Goal: Information Seeking & Learning: Stay updated

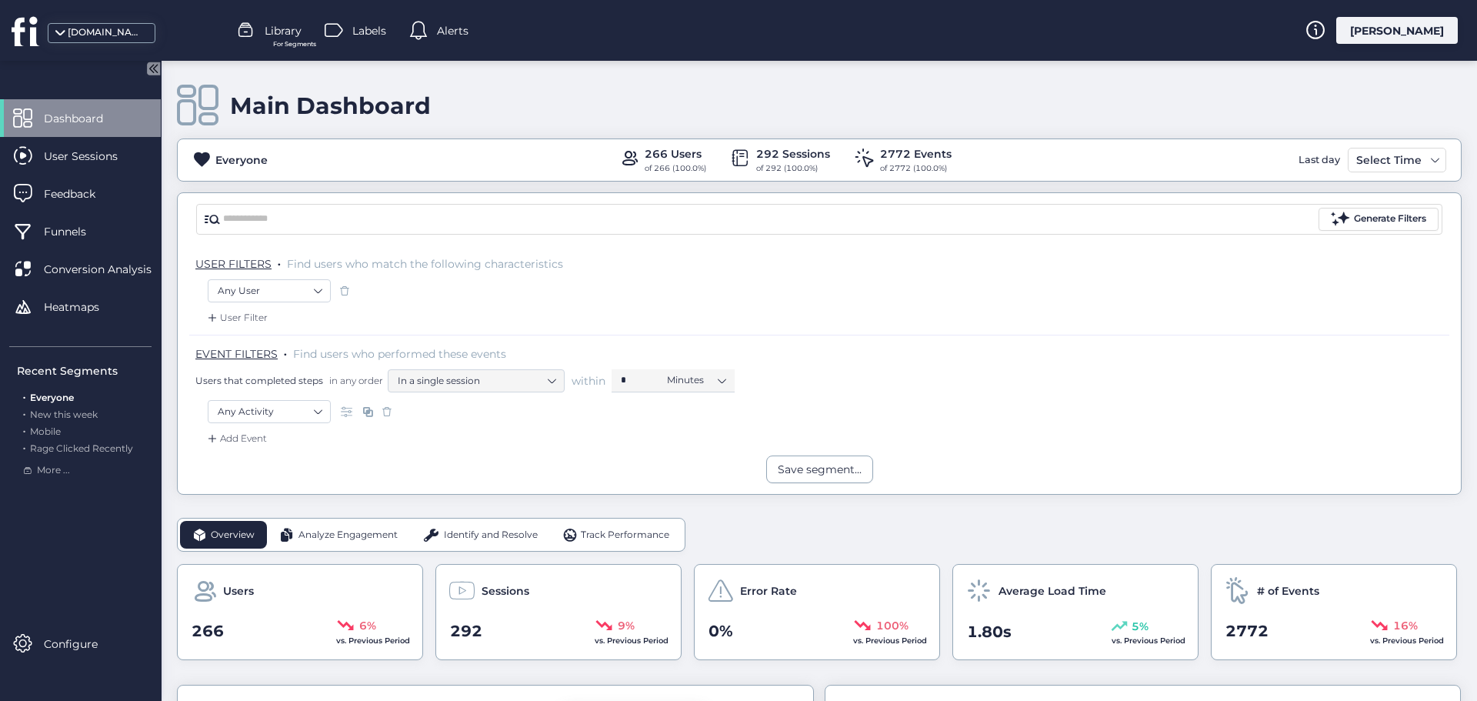
scroll to position [308, 0]
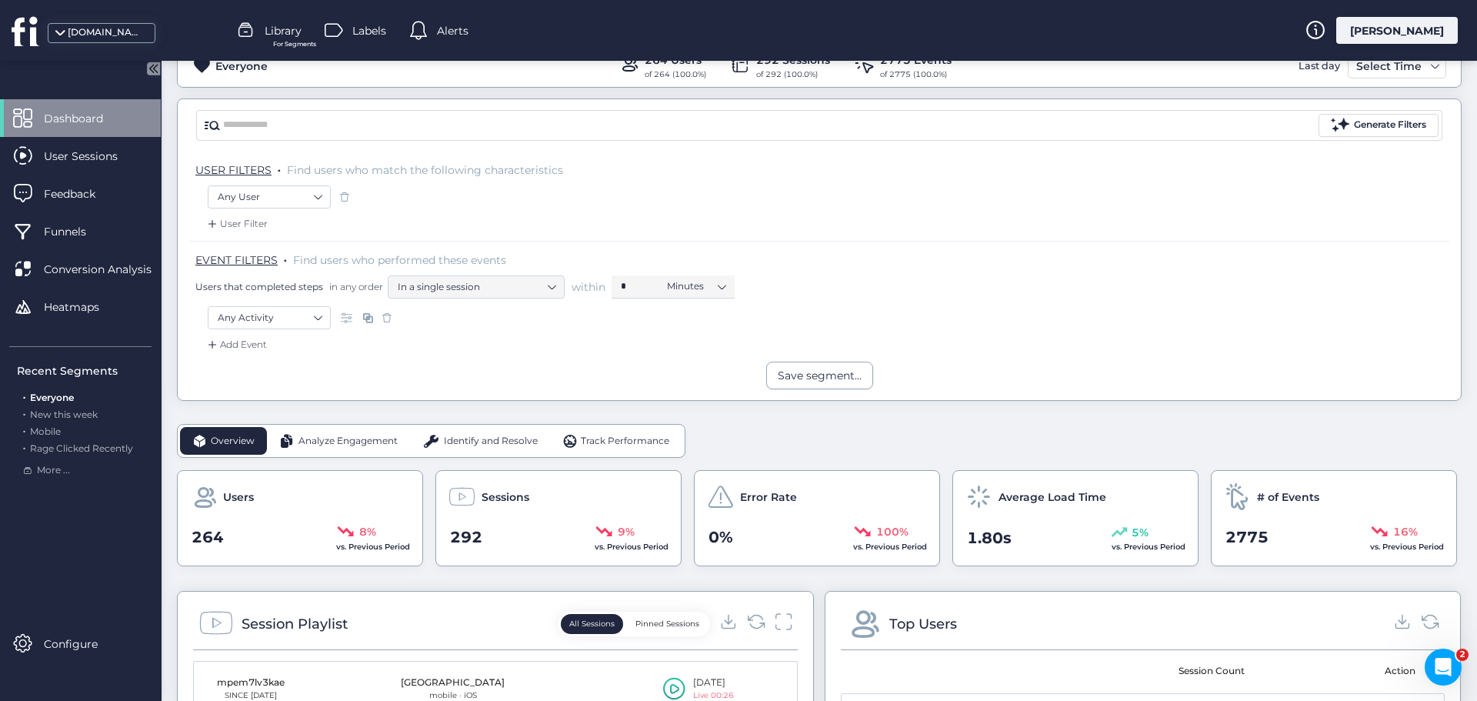
scroll to position [308, 0]
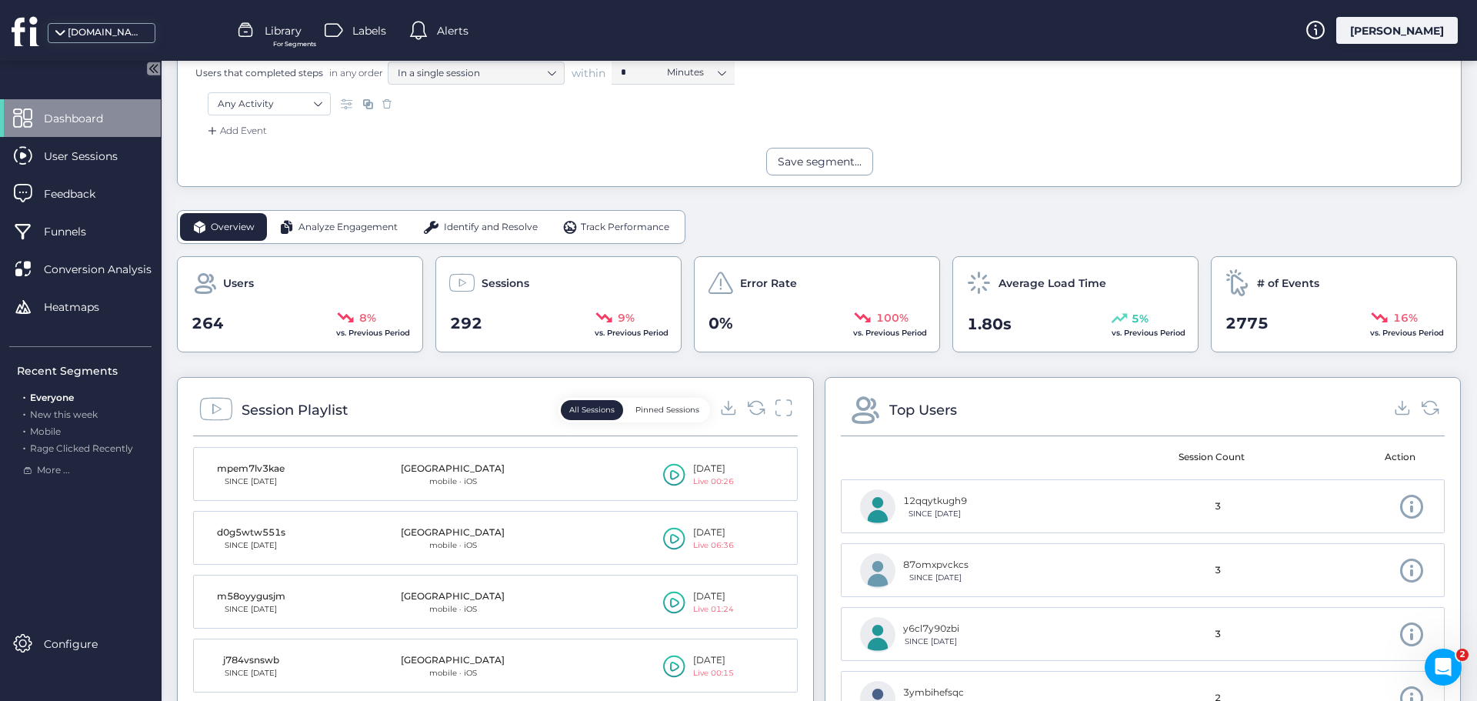
click at [345, 231] on span "Analyze Engagement" at bounding box center [347, 227] width 99 height 15
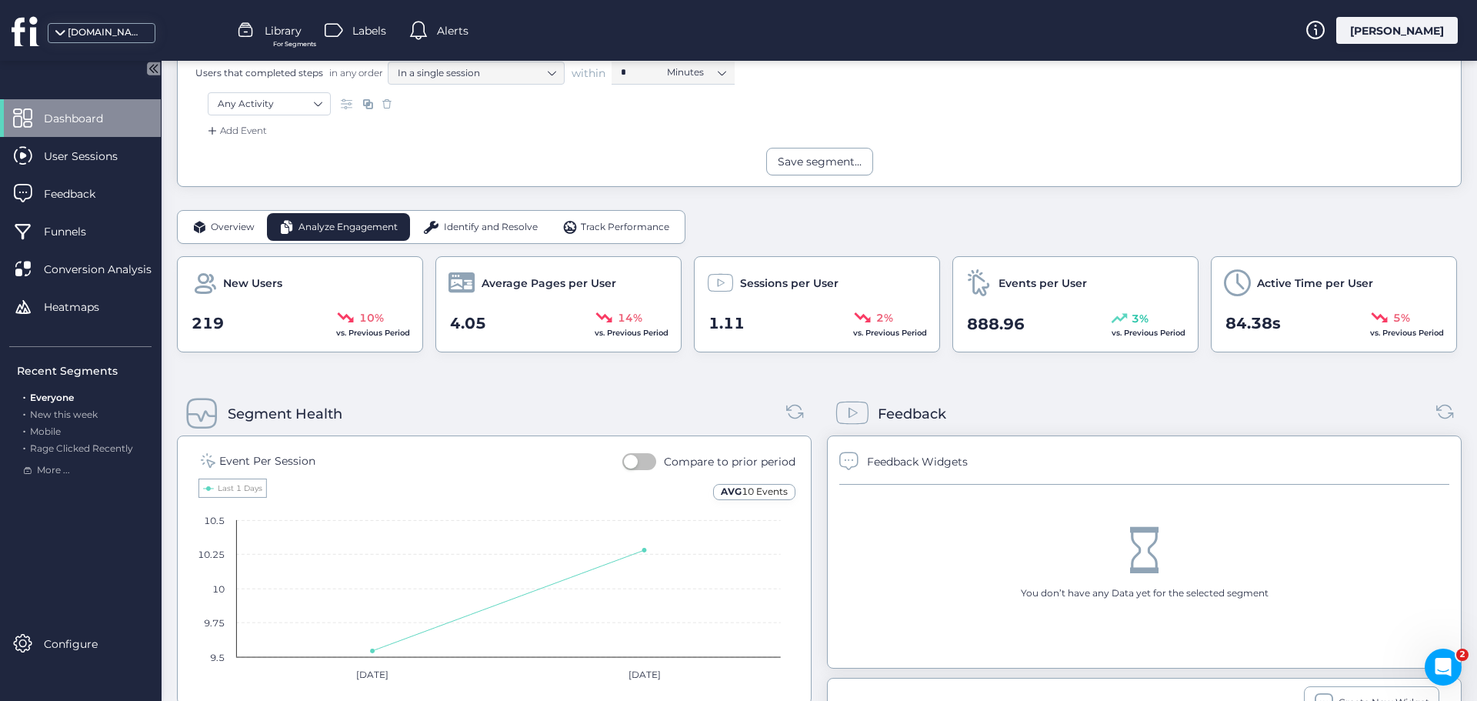
click at [471, 217] on div "Identify and Resolve" at bounding box center [480, 227] width 140 height 28
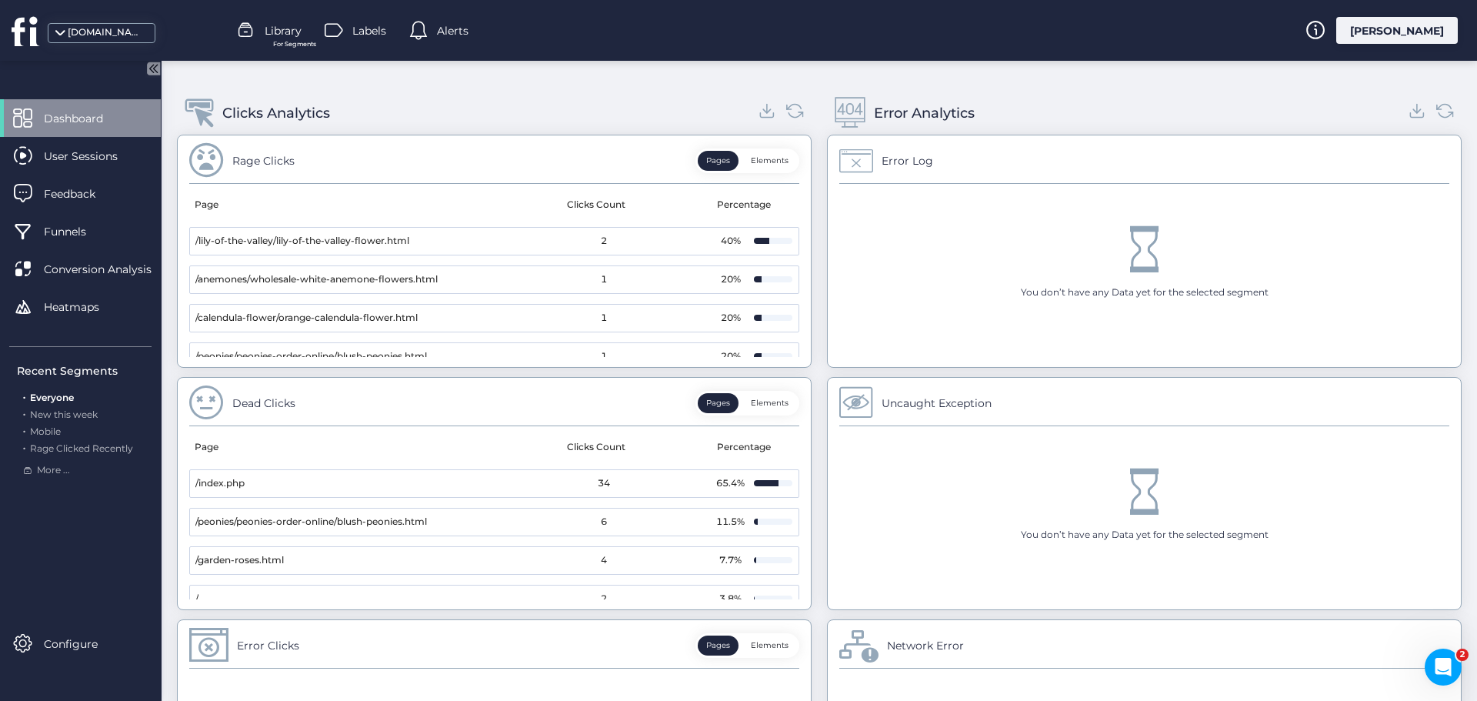
scroll to position [583, 0]
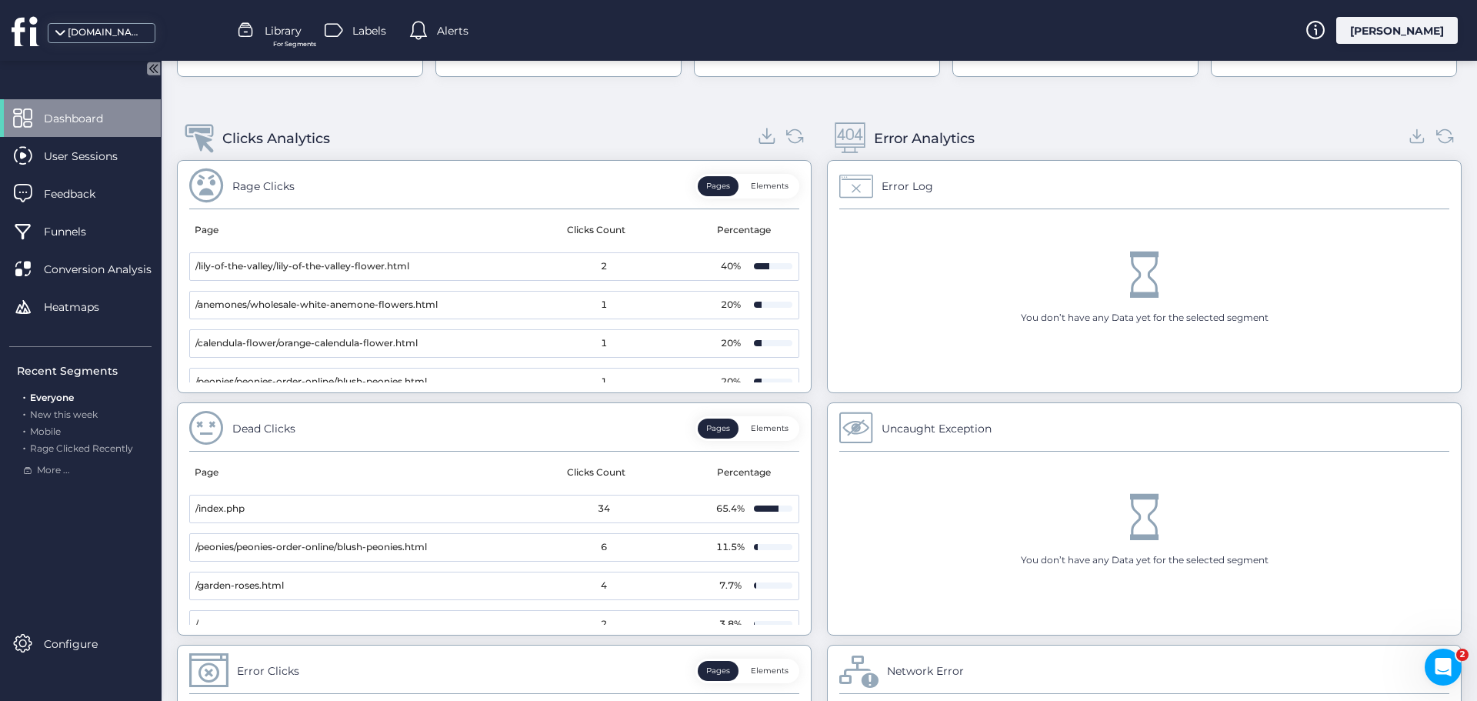
click at [768, 138] on icon at bounding box center [767, 135] width 21 height 21
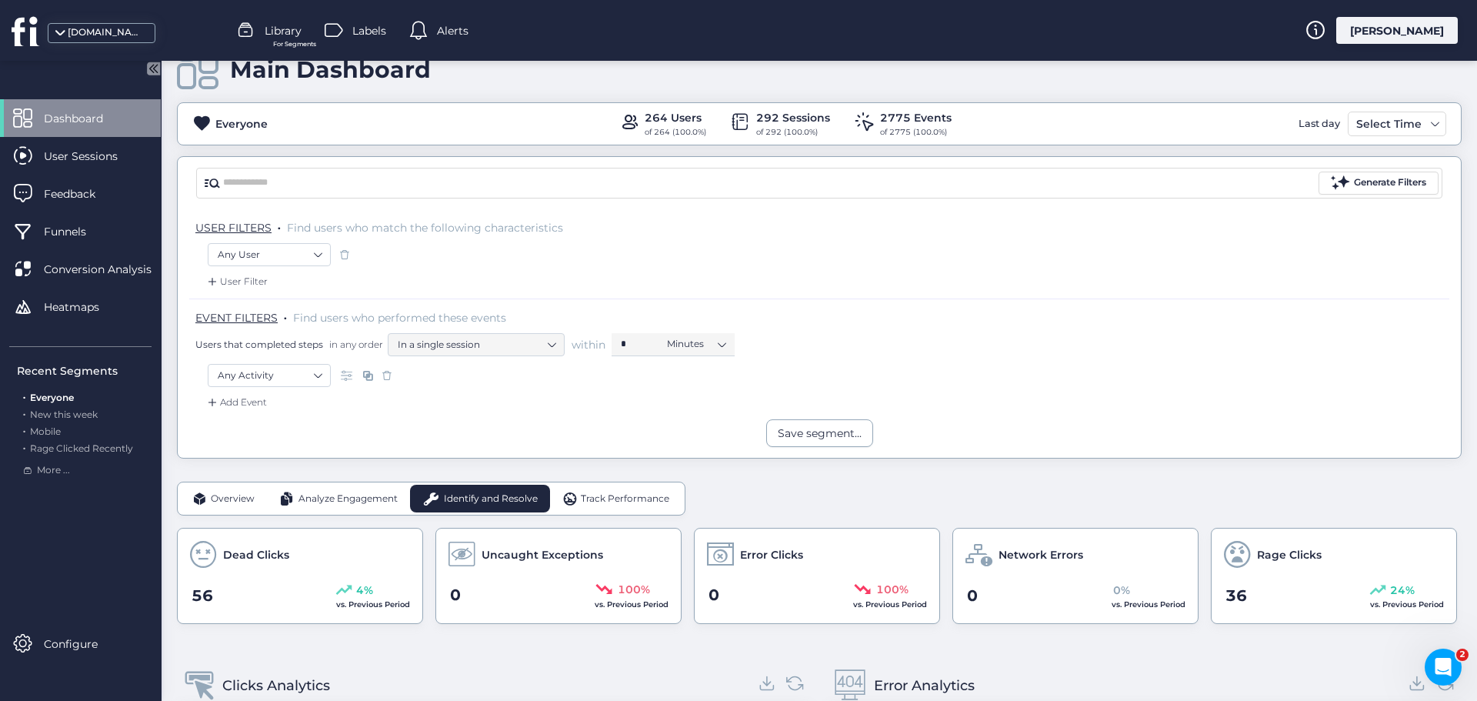
scroll to position [0, 0]
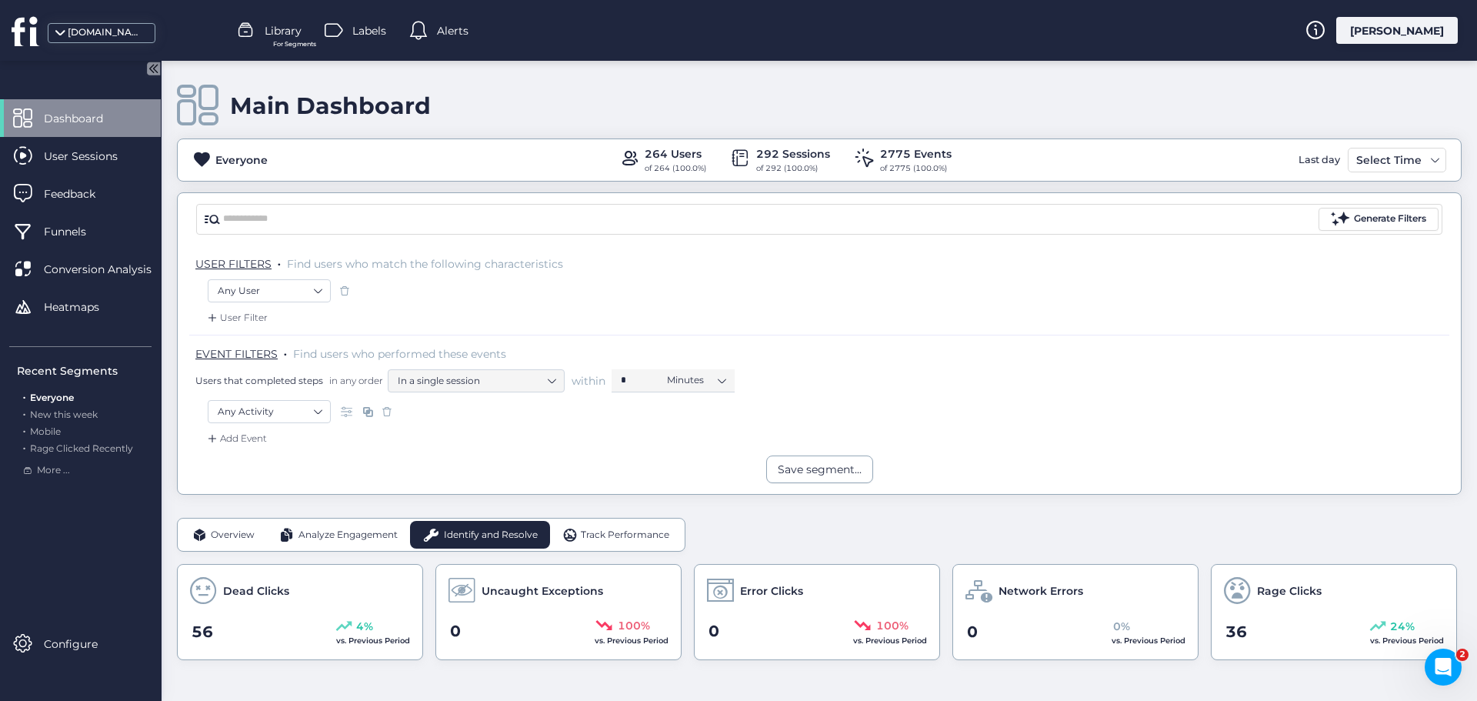
click at [621, 538] on span "Track Performance" at bounding box center [625, 535] width 88 height 15
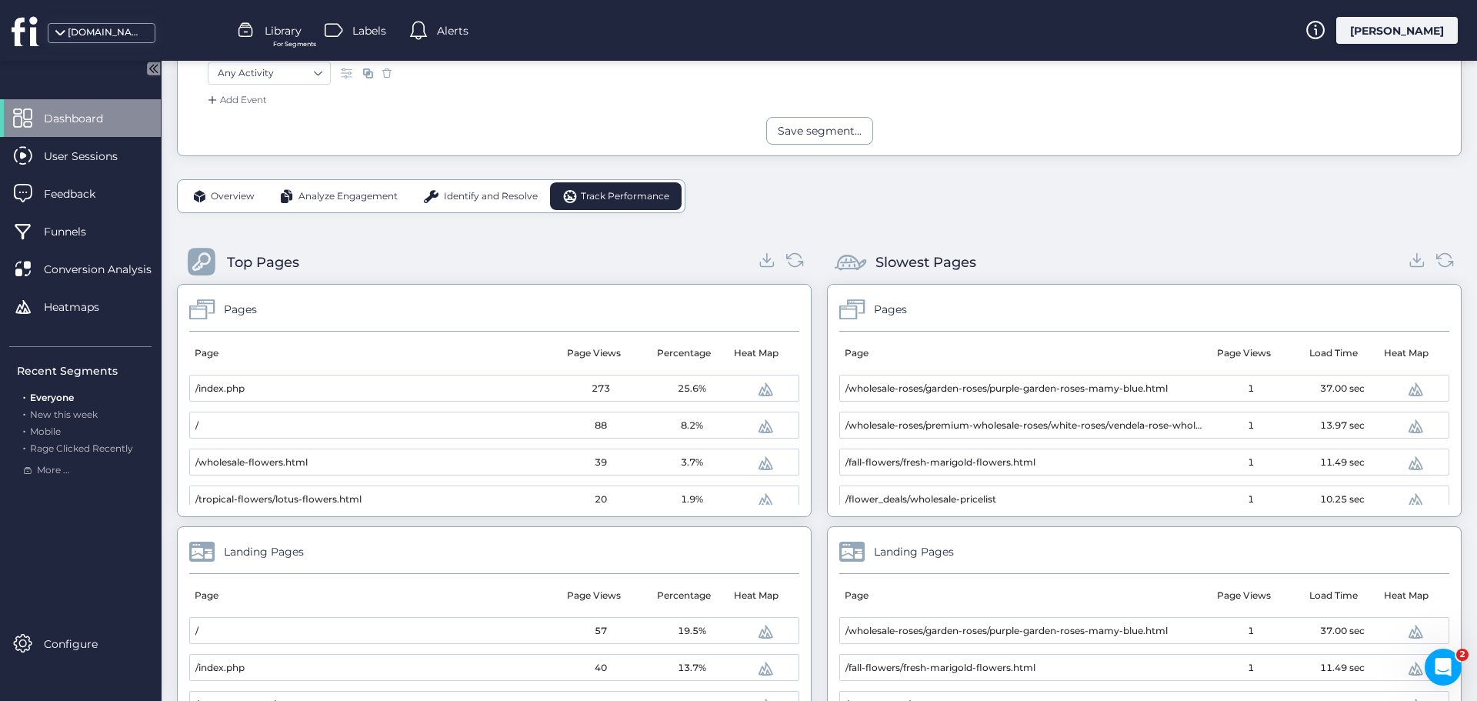
scroll to position [308, 0]
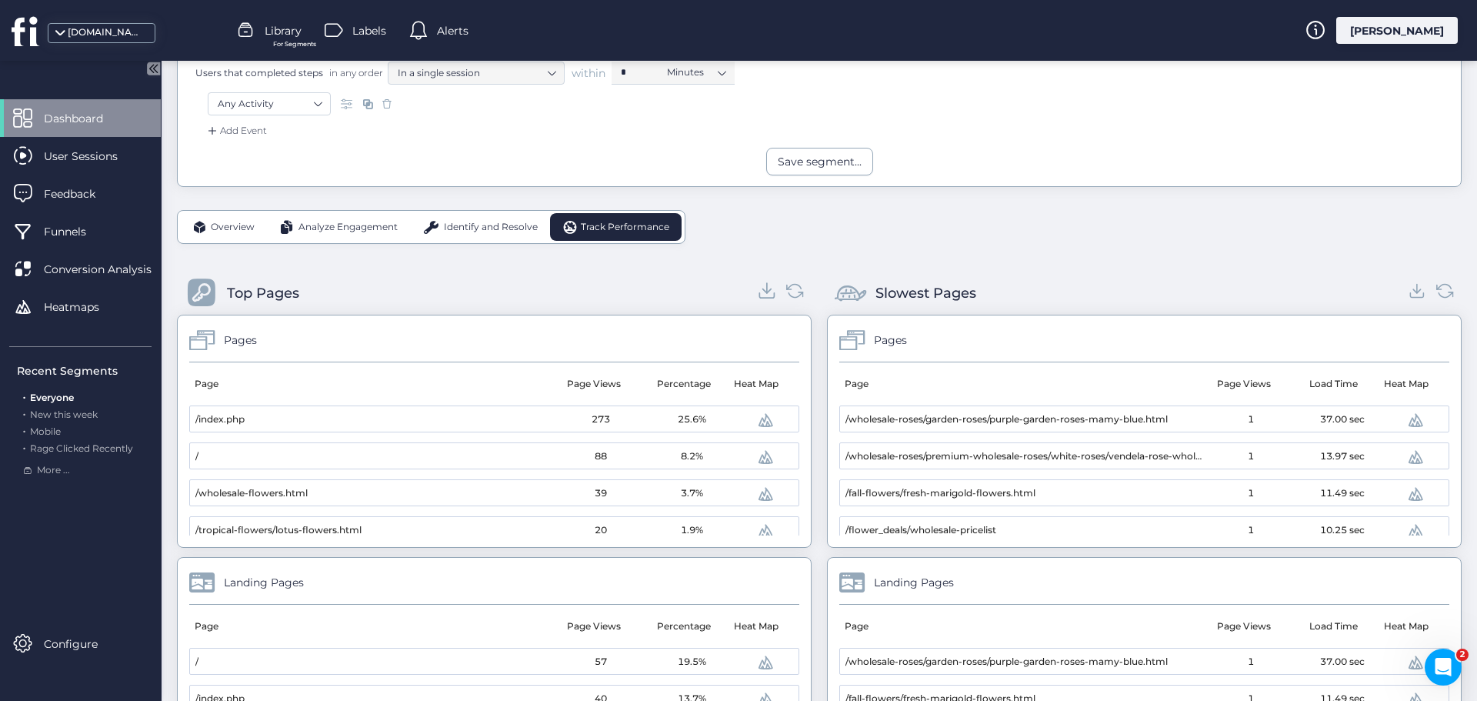
click at [759, 294] on icon at bounding box center [767, 290] width 21 height 21
click at [1407, 291] on icon at bounding box center [1417, 290] width 21 height 21
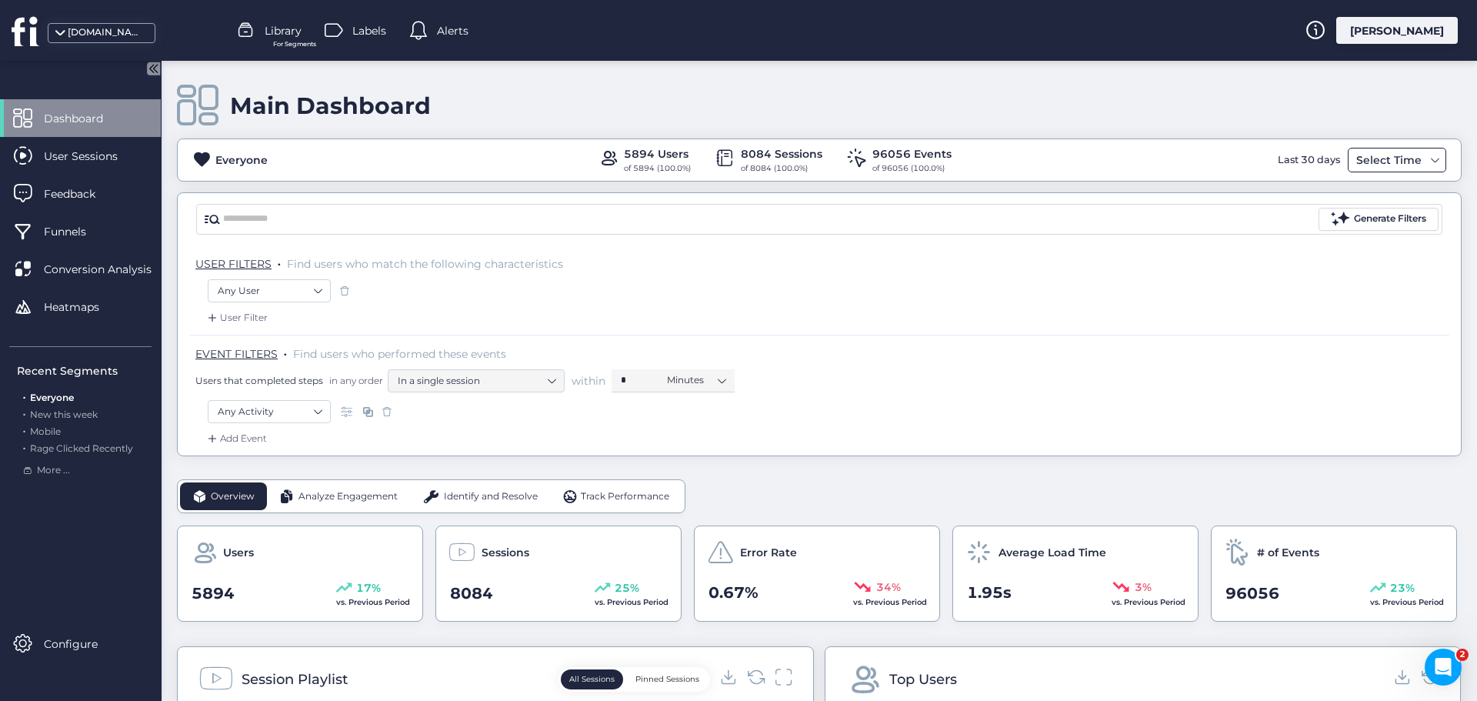
click at [1374, 156] on div "Select Time" at bounding box center [1388, 160] width 73 height 18
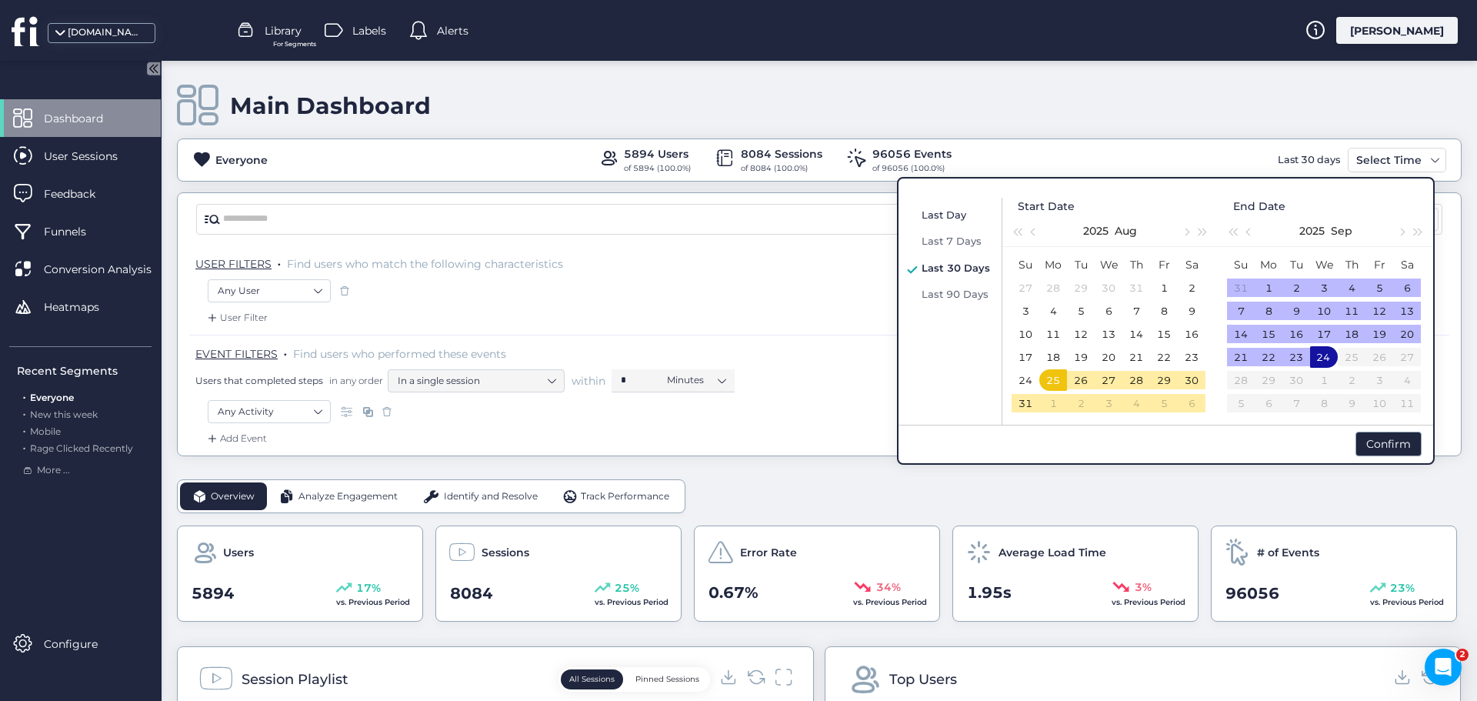
click at [963, 212] on span "Last Day" at bounding box center [943, 214] width 45 height 12
